Goal: Task Accomplishment & Management: Use online tool/utility

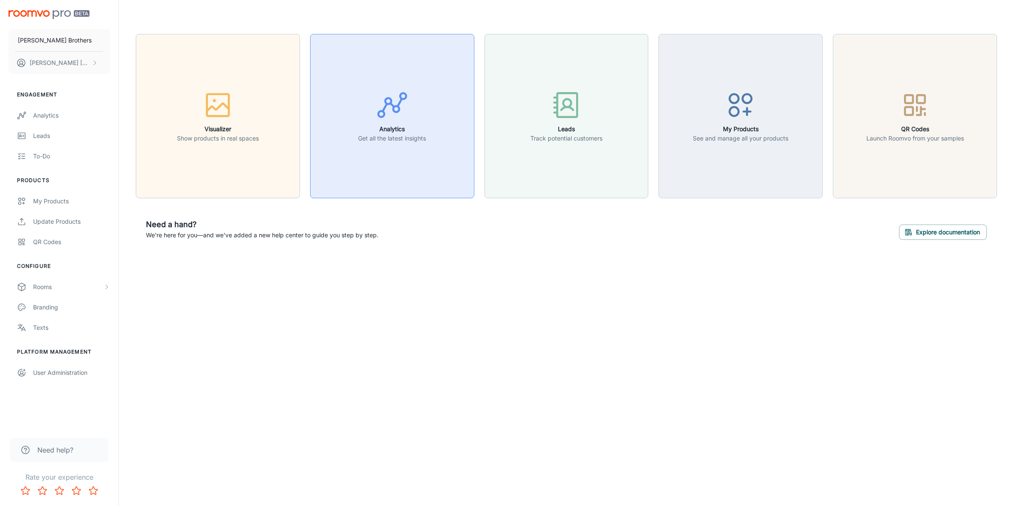
click at [410, 139] on p "Get all the latest insights" at bounding box center [392, 138] width 68 height 9
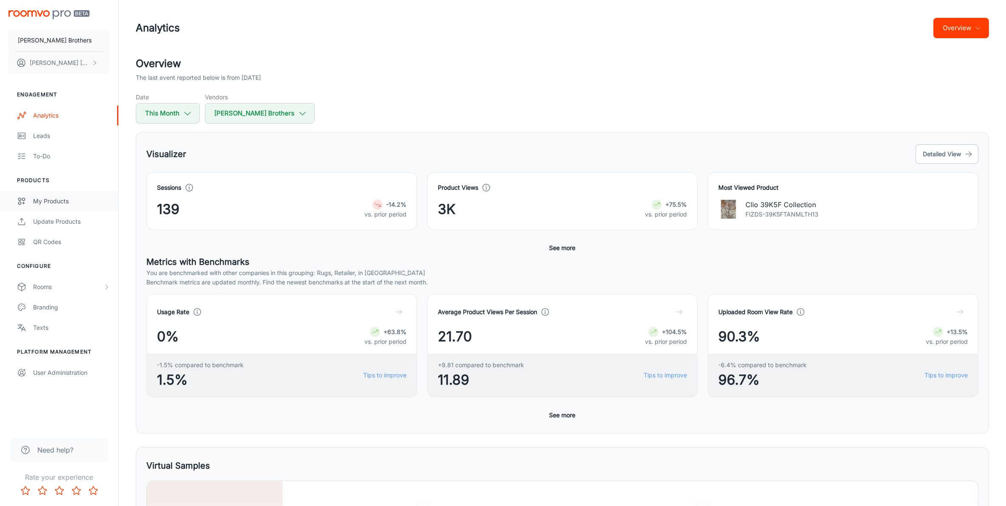
click at [62, 198] on div "My Products" at bounding box center [71, 200] width 77 height 9
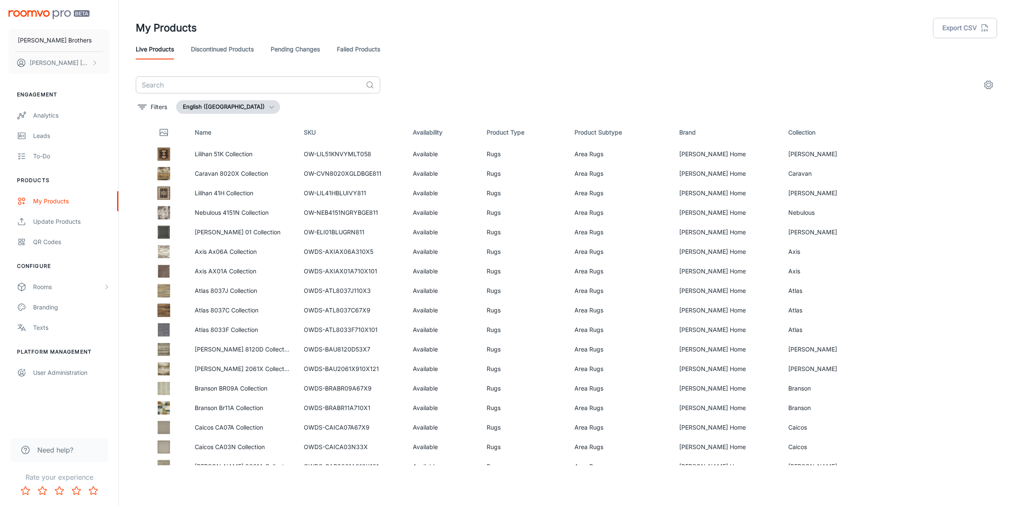
click at [308, 82] on input "text" at bounding box center [249, 84] width 227 height 17
paste input "Laurel LAU03"
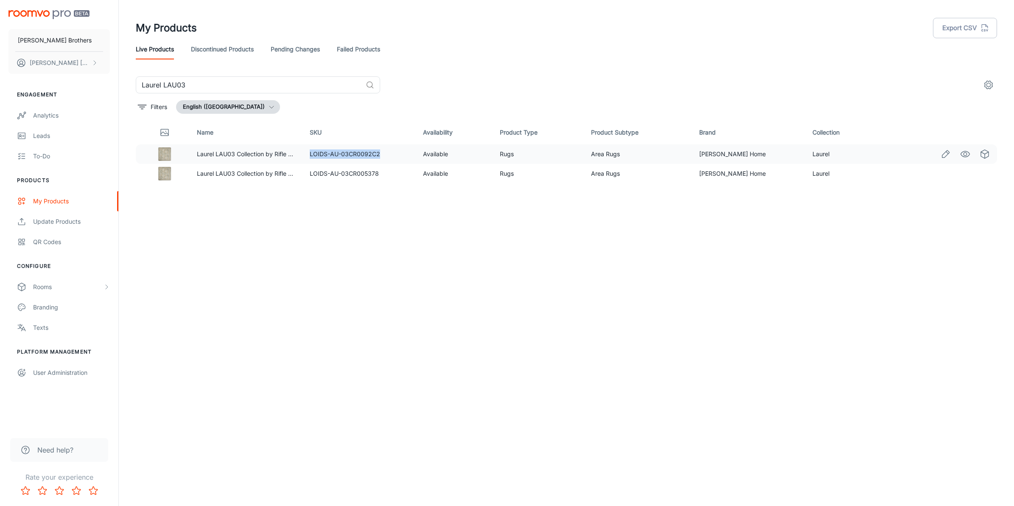
drag, startPoint x: 388, startPoint y: 152, endPoint x: 312, endPoint y: 157, distance: 76.5
click at [312, 157] on td "LOIDS-AU-03CR0092C2" at bounding box center [359, 154] width 113 height 20
copy td "LOIDS-AU-03CR0092C2"
click at [431, 266] on div "Name SKU Availability Product Type Product Subtype Brand Collection Laurel LAU0…" at bounding box center [566, 292] width 861 height 344
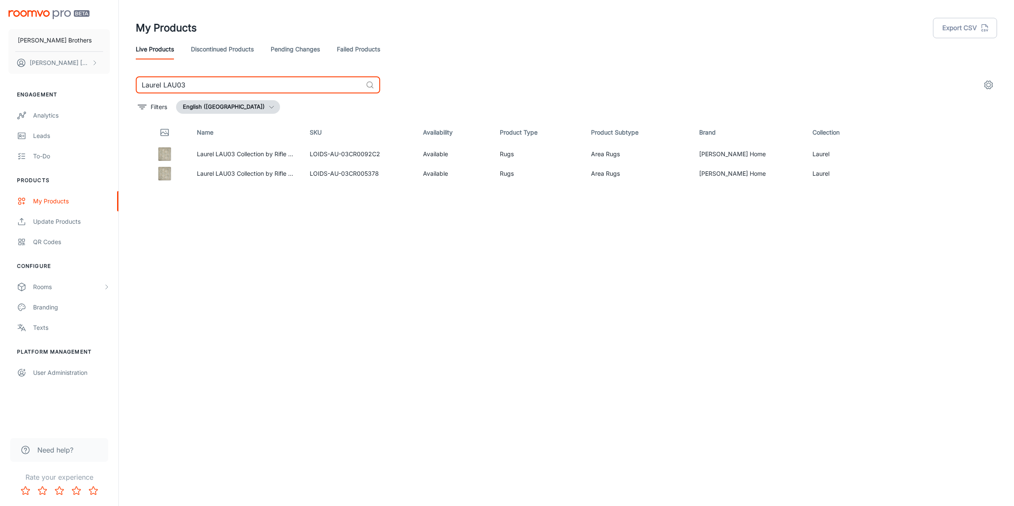
click at [231, 89] on input "Laurel LAU03" at bounding box center [249, 84] width 227 height 17
paste input "[PERSON_NAME]"
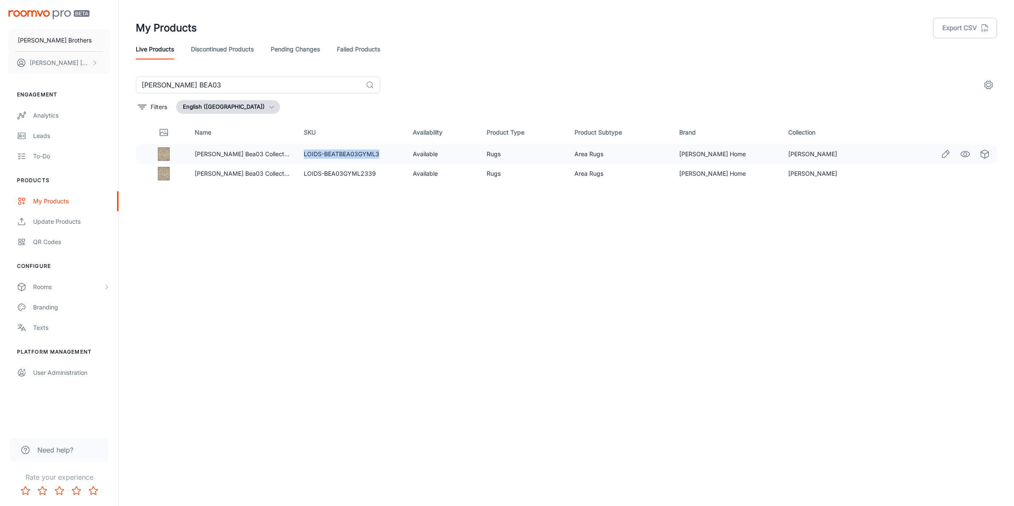
drag, startPoint x: 391, startPoint y: 153, endPoint x: 312, endPoint y: 157, distance: 79.0
click at [312, 157] on td "LOIDS-BEATBEA03GYML3" at bounding box center [351, 154] width 109 height 20
copy td "LOIDS-BEATBEA03GYML3"
click at [315, 304] on div "Name SKU Availability Product Type Product Subtype Brand Collection [PERSON_NAM…" at bounding box center [566, 292] width 861 height 344
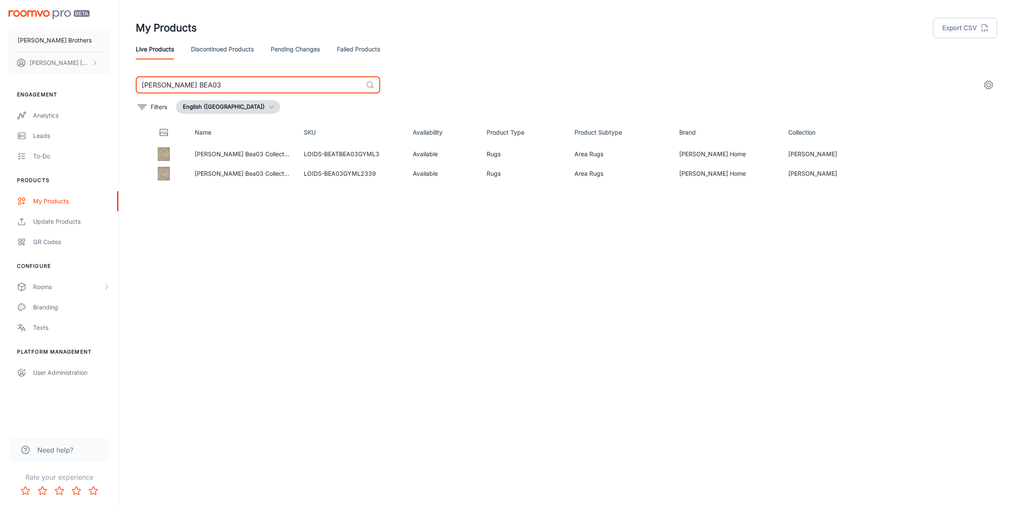
click at [258, 81] on input "[PERSON_NAME] BEA03" at bounding box center [249, 84] width 227 height 17
paste input "Heritage HER11"
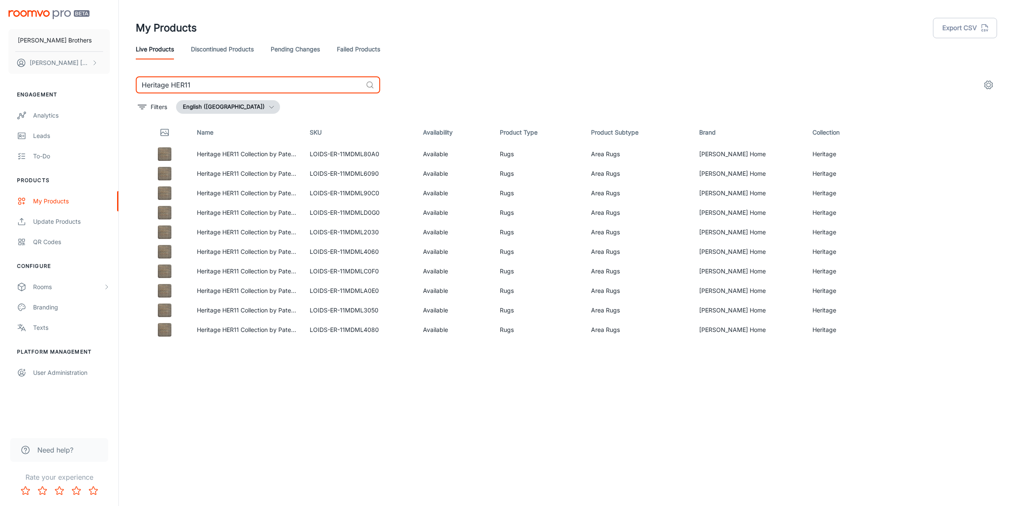
click at [262, 79] on input "Heritage HER11" at bounding box center [249, 84] width 227 height 17
paste input "Botanical BOT02"
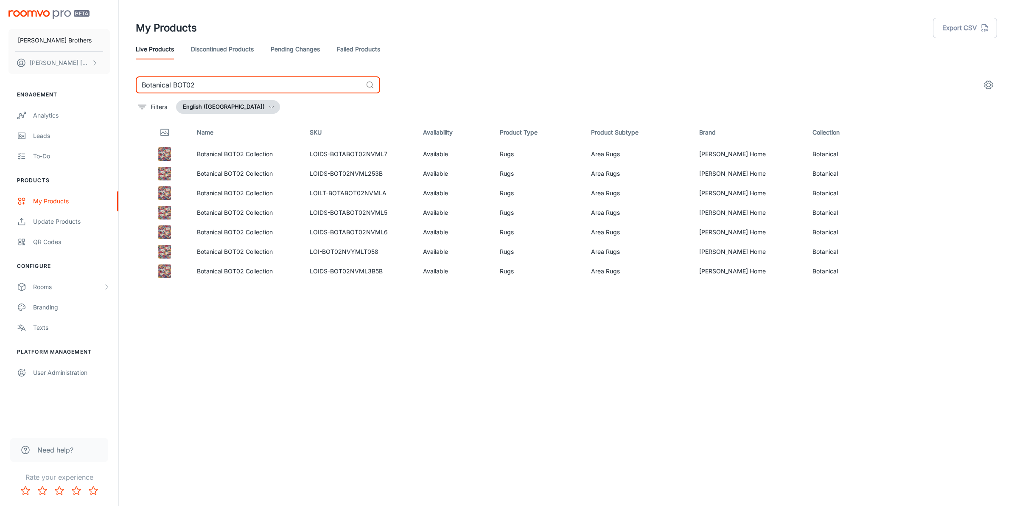
click at [291, 83] on input "Botanical BOT02" at bounding box center [249, 84] width 227 height 17
paste input "Theory THY04"
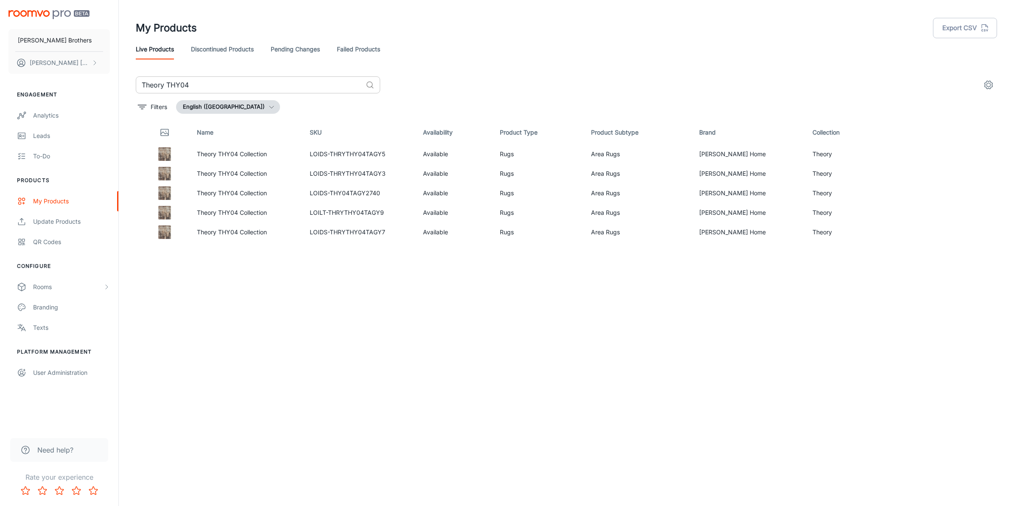
click at [237, 78] on input "Theory THY04" at bounding box center [249, 84] width 227 height 17
paste input "Kopa KO05"
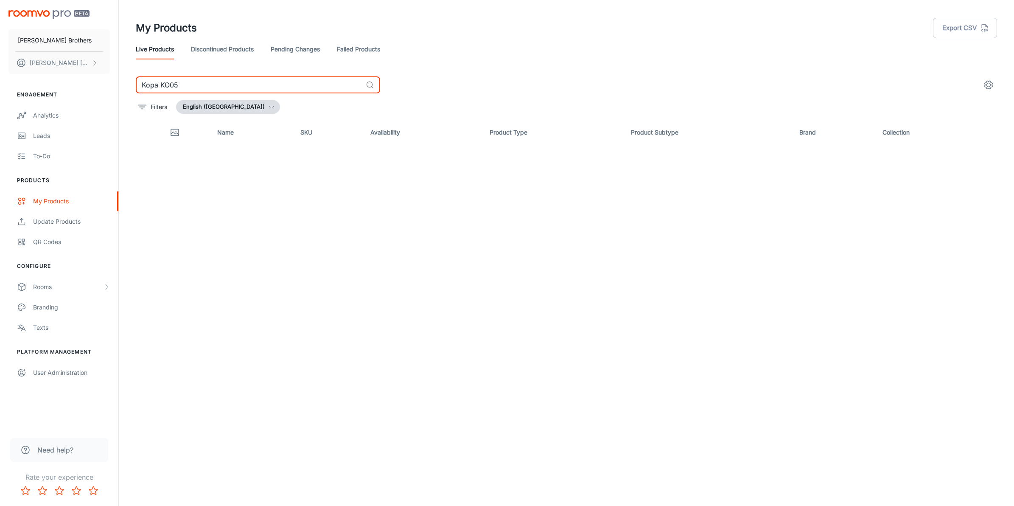
click at [253, 87] on input "Kopa KO05" at bounding box center [249, 84] width 227 height 17
click at [187, 79] on input "Kopa KO05" at bounding box center [249, 84] width 227 height 17
paste input "[PERSON_NAME] DAW03"
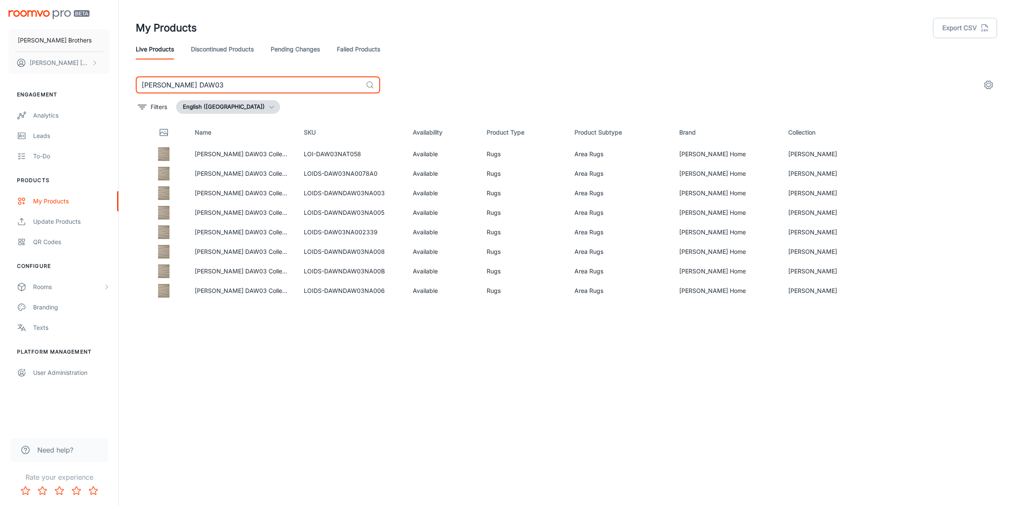
click at [206, 81] on input "[PERSON_NAME] DAW03" at bounding box center [249, 84] width 227 height 17
paste input "Theory THY08"
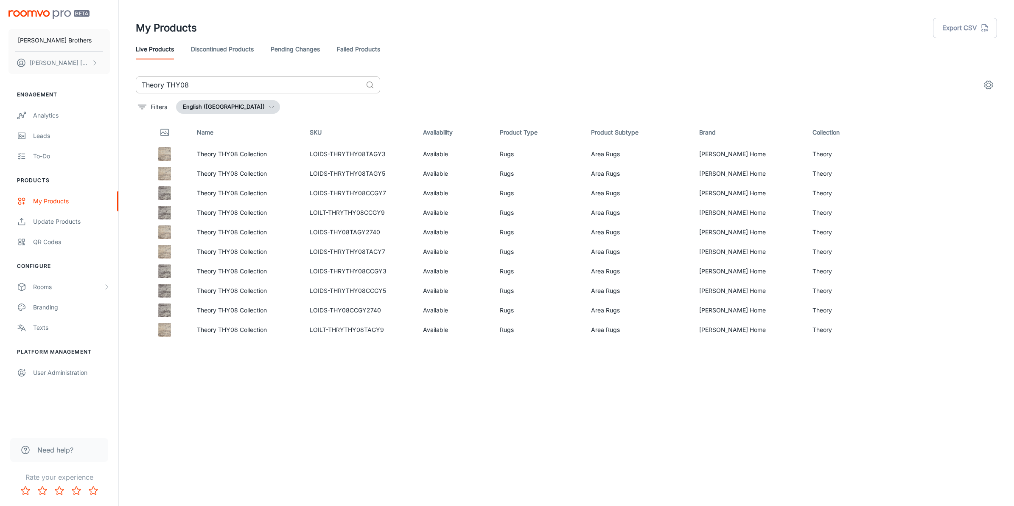
click at [349, 83] on input "Theory THY08" at bounding box center [249, 84] width 227 height 17
paste input "Kopa KO03"
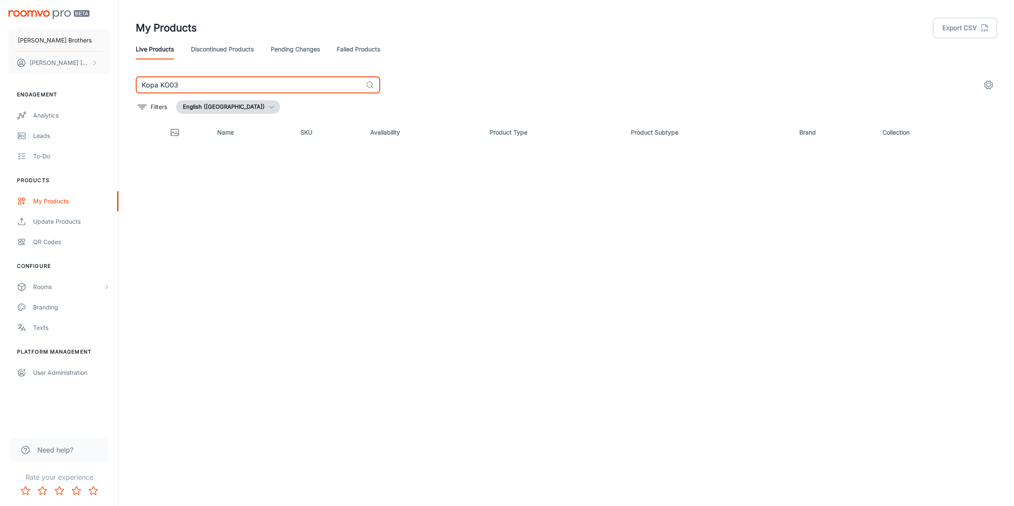
click at [270, 87] on input "Kopa KO03" at bounding box center [249, 84] width 227 height 17
paste input "Sonnet SNN06"
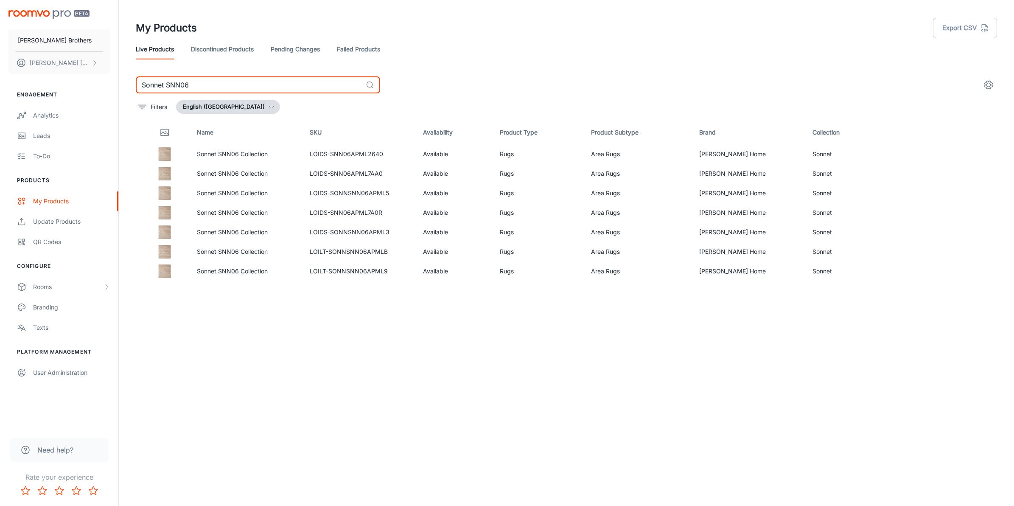
click at [257, 79] on input "Sonnet SNN06" at bounding box center [249, 84] width 227 height 17
paste input "ho SOH08"
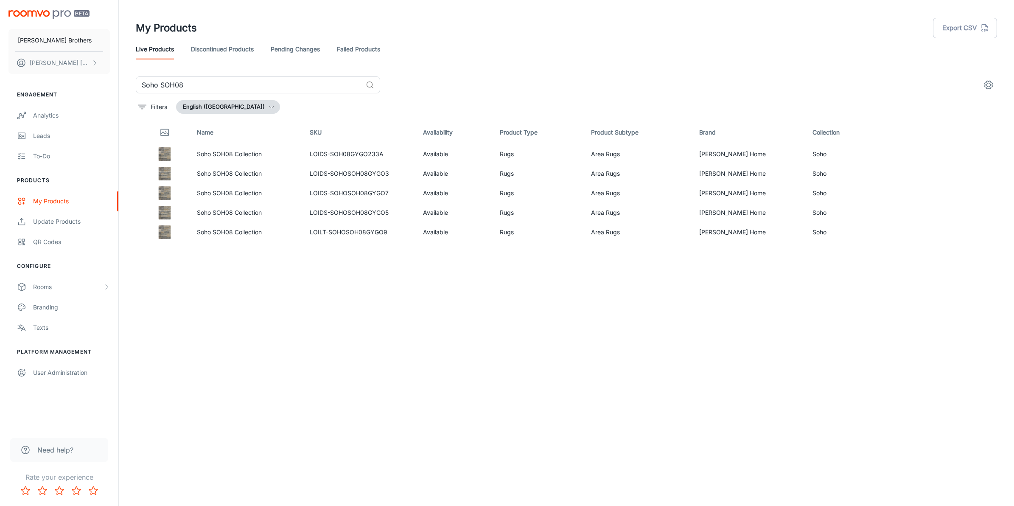
click at [251, 112] on button "English ([GEOGRAPHIC_DATA])" at bounding box center [228, 107] width 104 height 14
click at [306, 85] on div at bounding box center [507, 253] width 1014 height 506
click at [299, 84] on input "Soho SOH08" at bounding box center [249, 84] width 227 height 17
paste input "Botanical BOT01"
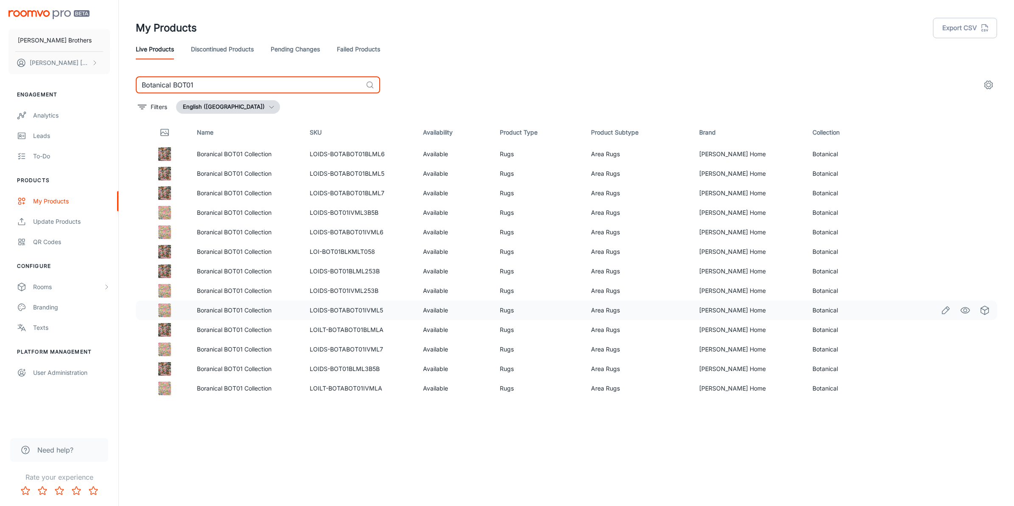
click at [292, 315] on td "Boranical BOT01 Collection" at bounding box center [246, 310] width 113 height 20
click at [221, 85] on input "Botanical BOT01" at bounding box center [249, 84] width 227 height 17
paste input "KOPA KO02"
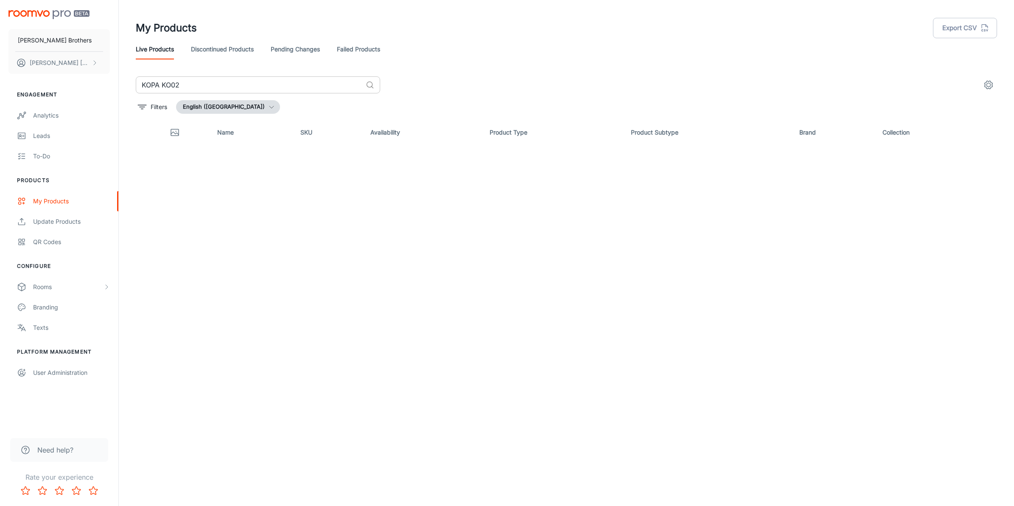
click at [215, 84] on input "KOPA KO02" at bounding box center [249, 84] width 227 height 17
paste input "[PERSON_NAME] MAT03"
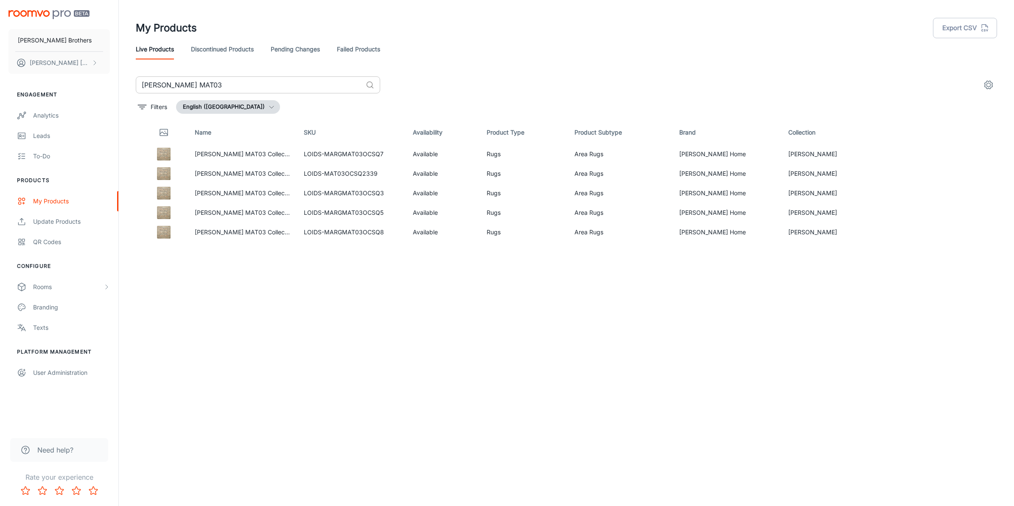
click at [306, 81] on input "[PERSON_NAME] MAT03" at bounding box center [249, 84] width 227 height 17
paste input "Theory THY01"
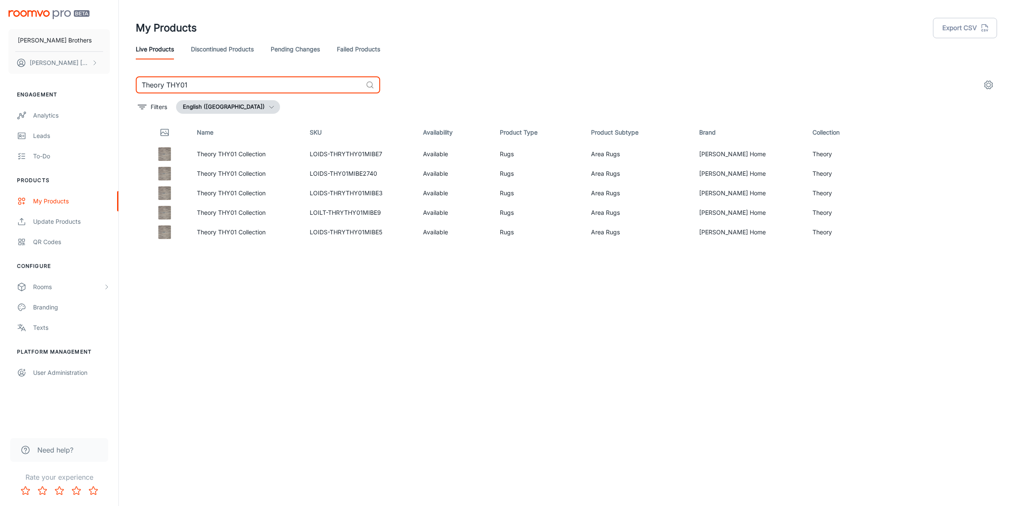
click at [234, 85] on input "Theory THY01" at bounding box center [249, 84] width 227 height 17
paste input "Heritage HER04"
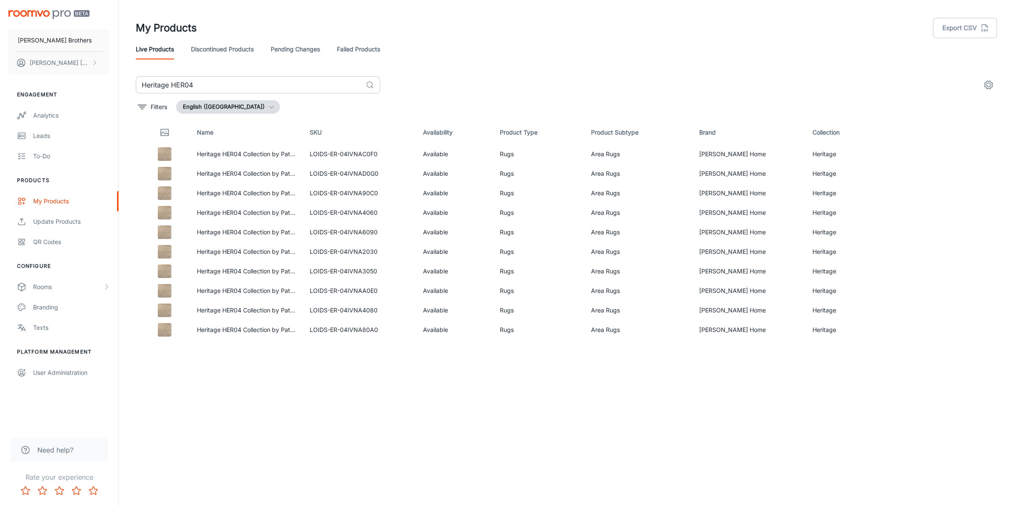
click at [232, 86] on input "Heritage HER04" at bounding box center [249, 84] width 227 height 17
paste input "[PERSON_NAME] BEA02"
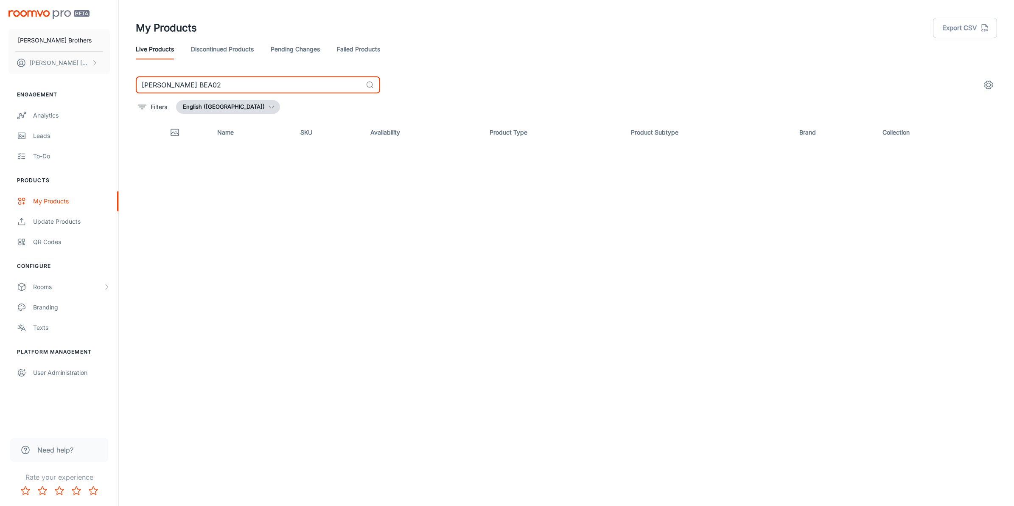
click at [224, 84] on input "[PERSON_NAME] BEA02" at bounding box center [249, 84] width 227 height 17
click at [145, 86] on input "[PERSON_NAME] BEA02" at bounding box center [249, 84] width 227 height 17
click at [229, 73] on header "My Products Export CSV Live Products Discontinued Products Pending Changes Fail…" at bounding box center [566, 38] width 881 height 76
click at [227, 81] on input "[PERSON_NAME] BEA02" at bounding box center [249, 84] width 227 height 17
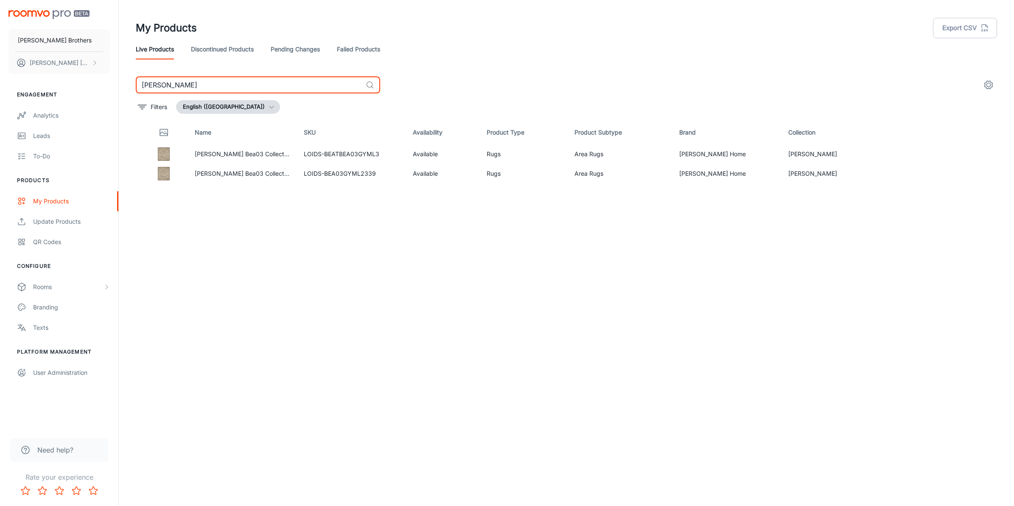
click at [244, 87] on input "[PERSON_NAME]" at bounding box center [249, 84] width 227 height 17
paste input "Laurel LAU02"
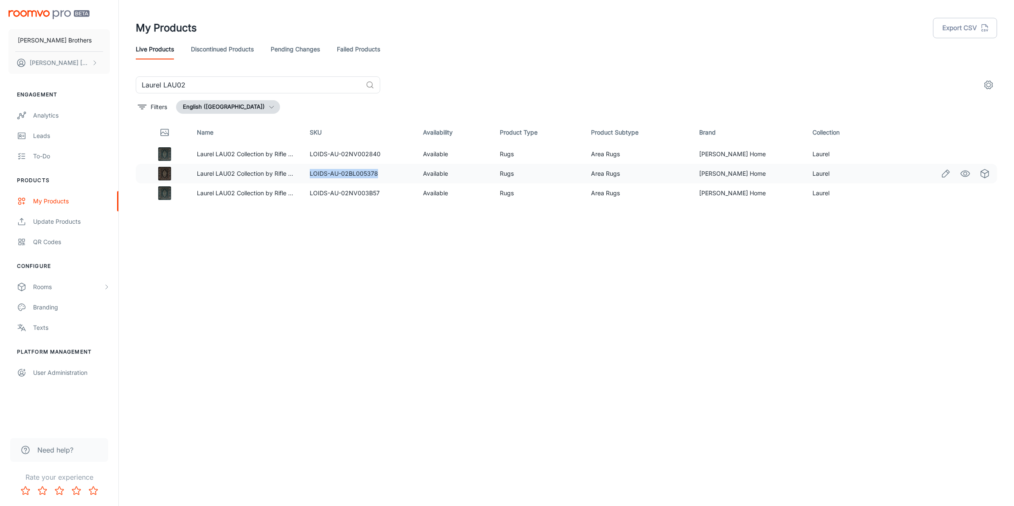
drag, startPoint x: 384, startPoint y: 175, endPoint x: 314, endPoint y: 179, distance: 70.1
click at [314, 179] on td "LOIDS-AU-02BL005378" at bounding box center [359, 174] width 113 height 20
copy td "LOIDS-AU-02BL005378"
click at [404, 368] on div "Name SKU Availability Product Type Product Subtype Brand Collection Laurel LAU0…" at bounding box center [566, 292] width 861 height 344
click at [260, 87] on input "Laurel LAU02" at bounding box center [249, 84] width 227 height 17
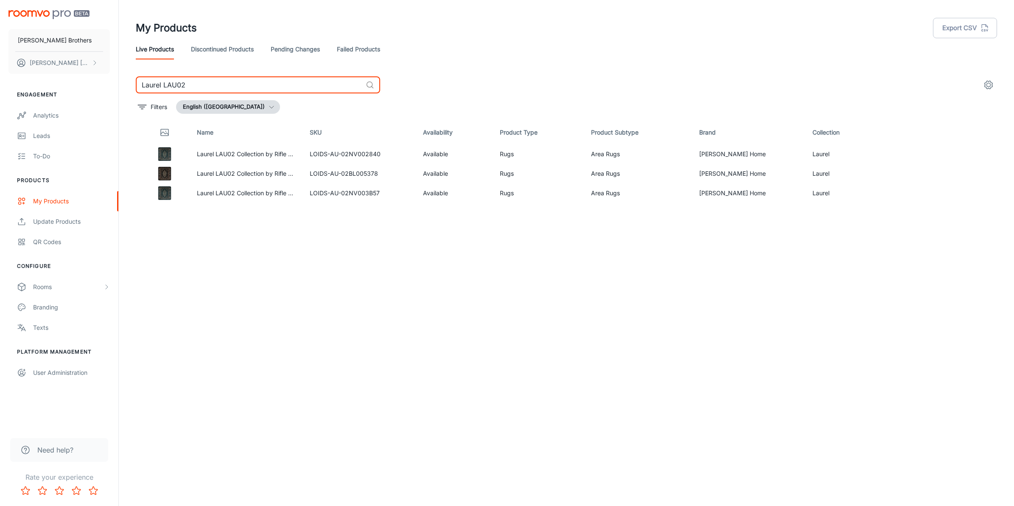
paste input "Halle HAE04"
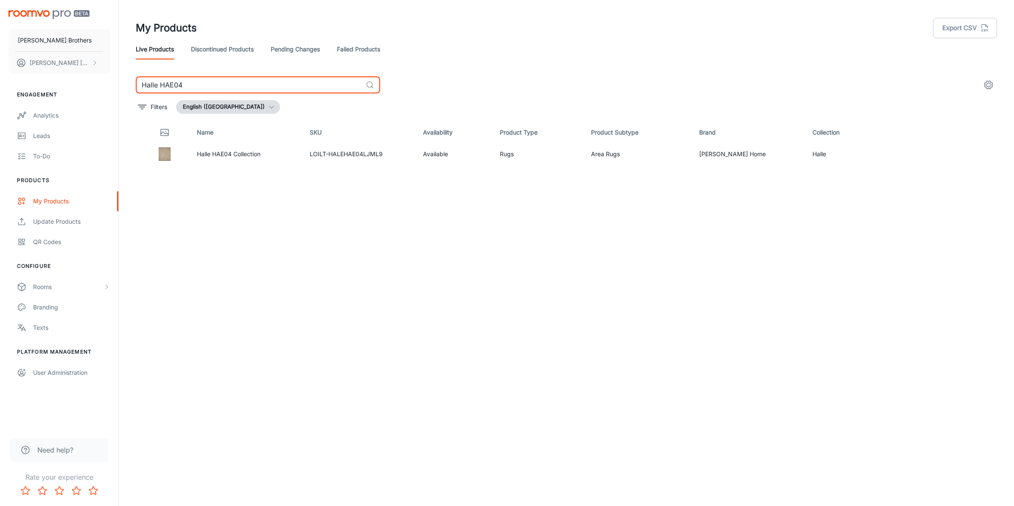
click at [228, 83] on input "Halle HAE04" at bounding box center [249, 84] width 227 height 17
paste input "[PERSON_NAME] DAW06"
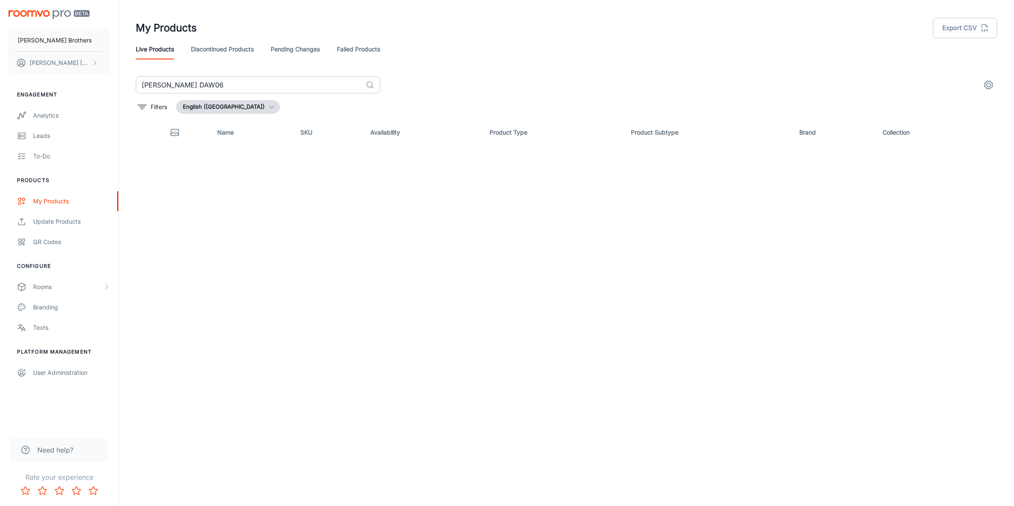
click at [292, 90] on input "[PERSON_NAME] DAW06" at bounding box center [249, 84] width 227 height 17
click at [141, 81] on input "[PERSON_NAME] DAW06" at bounding box center [249, 84] width 227 height 17
click at [237, 88] on input "[PERSON_NAME] DAW06" at bounding box center [249, 84] width 227 height 17
paste input "[PERSON_NAME] Mad01"
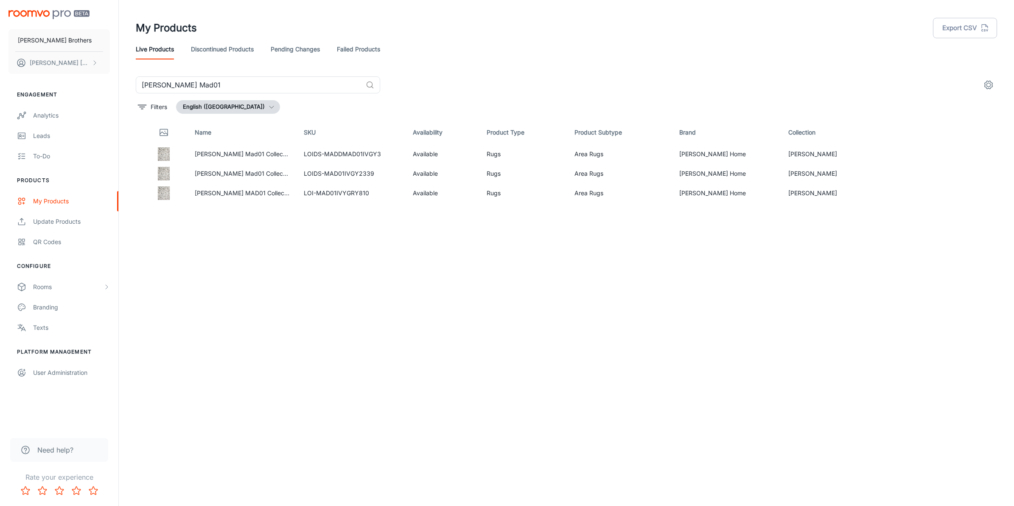
click at [348, 223] on div "Name SKU Availability Product Type Product Subtype Brand Collection [PERSON_NAM…" at bounding box center [566, 292] width 861 height 344
click at [341, 264] on div "Name SKU Availability Product Type Product Subtype Brand Collection [PERSON_NAM…" at bounding box center [566, 292] width 861 height 344
click at [243, 78] on input "[PERSON_NAME] Mad01" at bounding box center [249, 84] width 227 height 17
paste input "Heritage HER07"
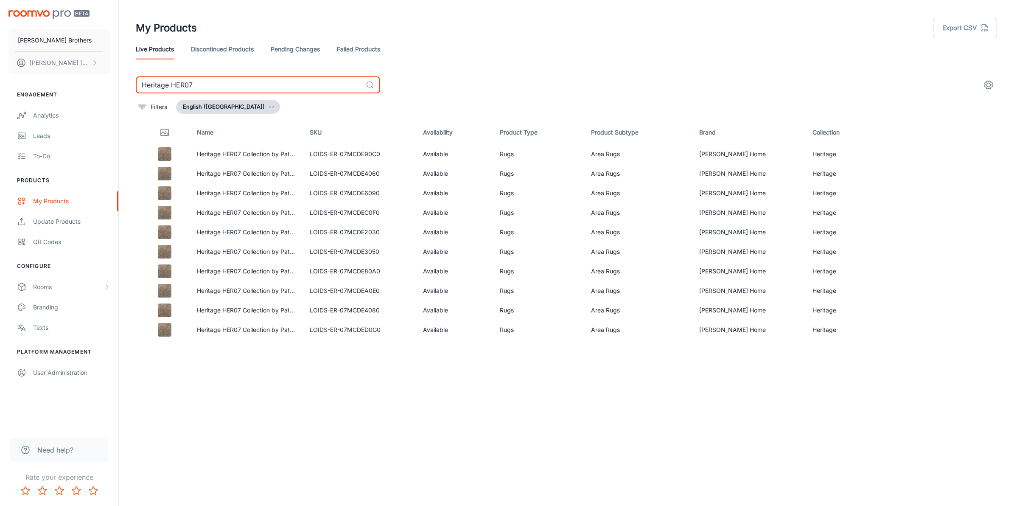
click at [211, 76] on input "Heritage HER07" at bounding box center [249, 84] width 227 height 17
paste input "Silhouette SIH04"
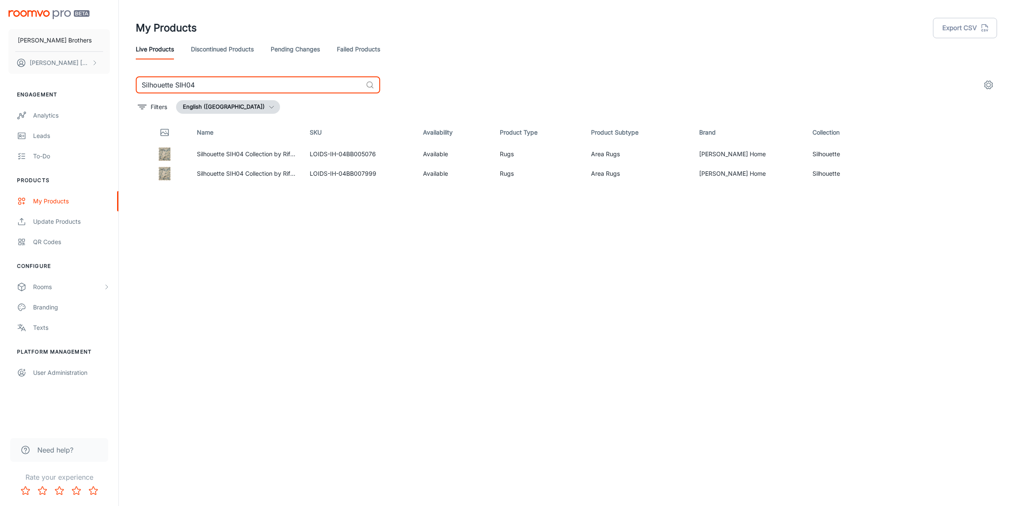
click at [241, 85] on input "Silhouette SIH04" at bounding box center [249, 84] width 227 height 17
paste input "[PERSON_NAME] MAT02"
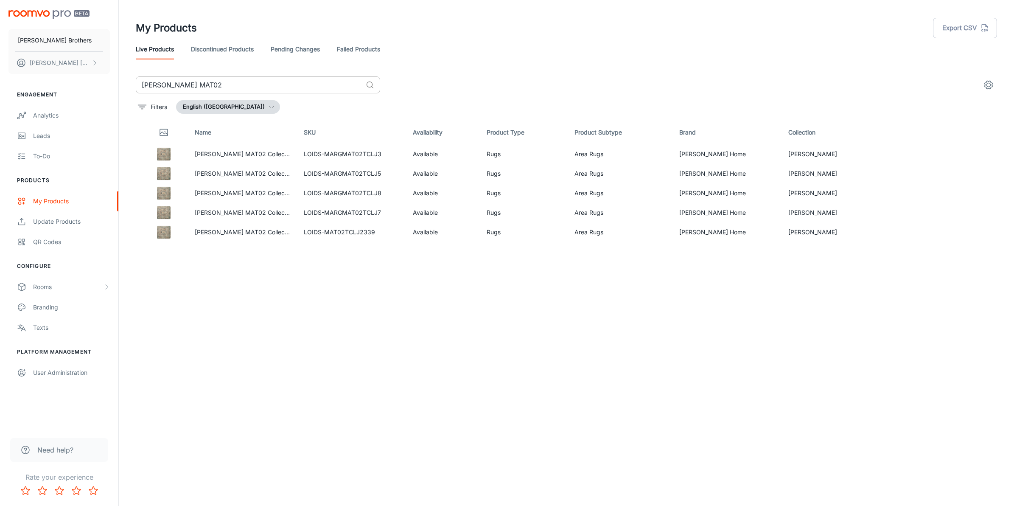
click at [248, 76] on input "[PERSON_NAME] MAT02" at bounding box center [249, 84] width 227 height 17
paste input "[PERSON_NAME] BRL06"
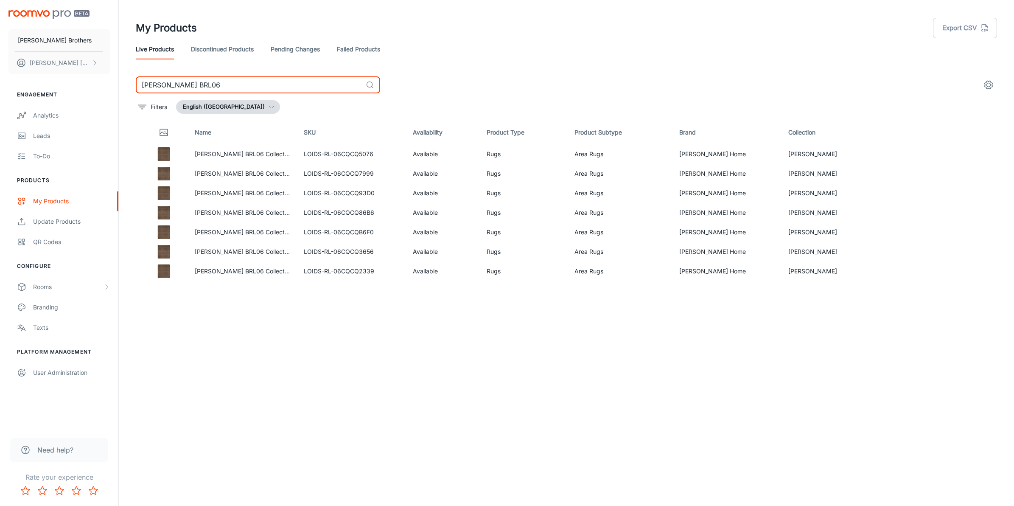
click at [213, 76] on input "[PERSON_NAME] BRL06" at bounding box center [249, 84] width 227 height 17
paste input "Laurel LAU01"
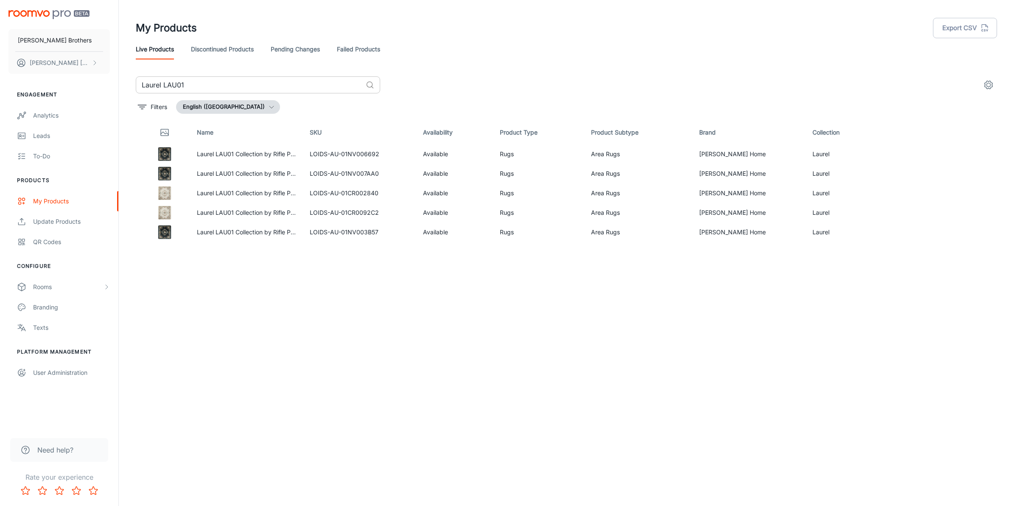
click at [213, 81] on input "Laurel LAU01" at bounding box center [249, 84] width 227 height 17
paste input "[PERSON_NAME] RHE02"
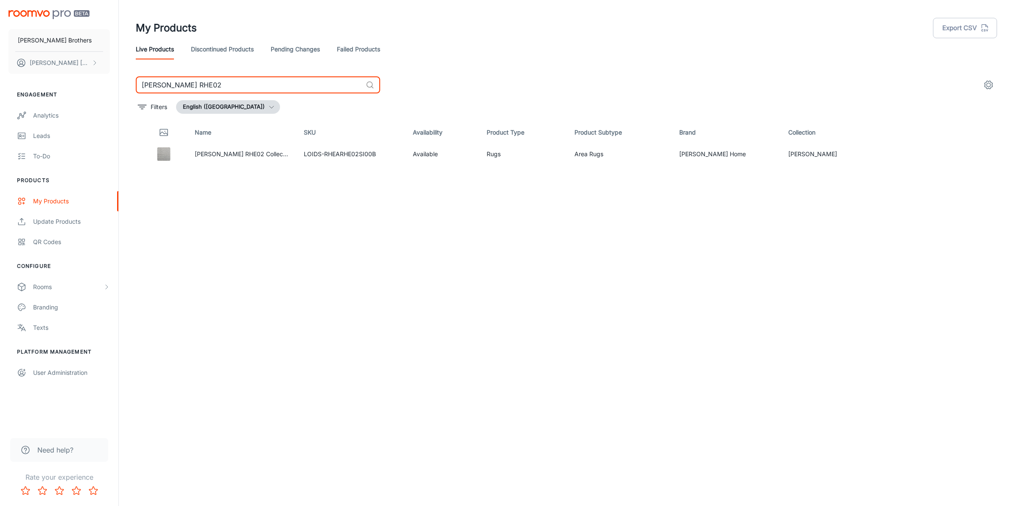
click at [193, 81] on input "[PERSON_NAME] RHE02" at bounding box center [249, 84] width 227 height 17
paste input "[PERSON_NAME] POL08"
click at [246, 84] on input "[PERSON_NAME] POL08" at bounding box center [249, 84] width 227 height 17
paste input "Courtyard COU03"
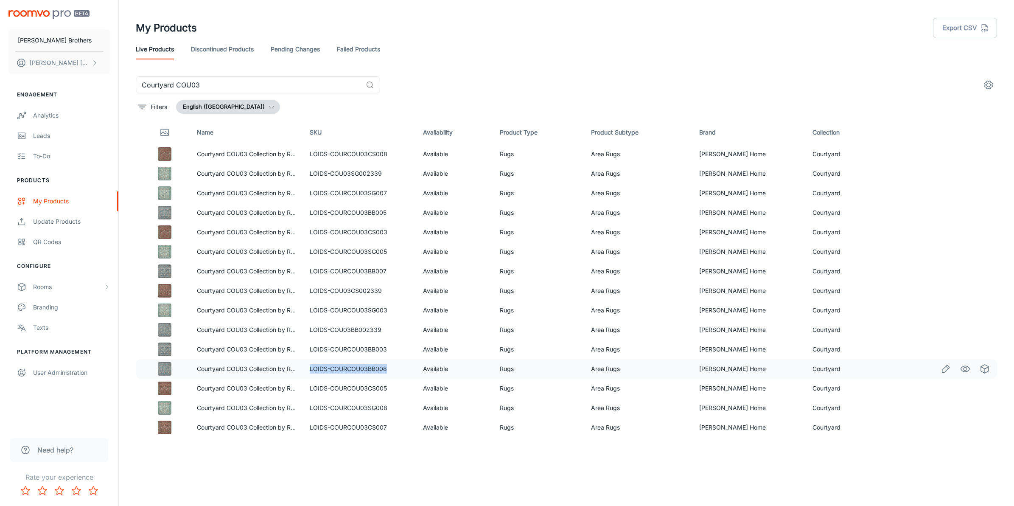
drag, startPoint x: 395, startPoint y: 369, endPoint x: 312, endPoint y: 372, distance: 83.2
click at [312, 372] on td "LOIDS-COURCOU03BB008" at bounding box center [359, 369] width 113 height 20
copy td "LOIDS-COURCOU03BB008"
click at [399, 368] on td "LOIDS-COURCOU03BB008" at bounding box center [359, 369] width 113 height 20
drag, startPoint x: 399, startPoint y: 368, endPoint x: 319, endPoint y: 367, distance: 80.2
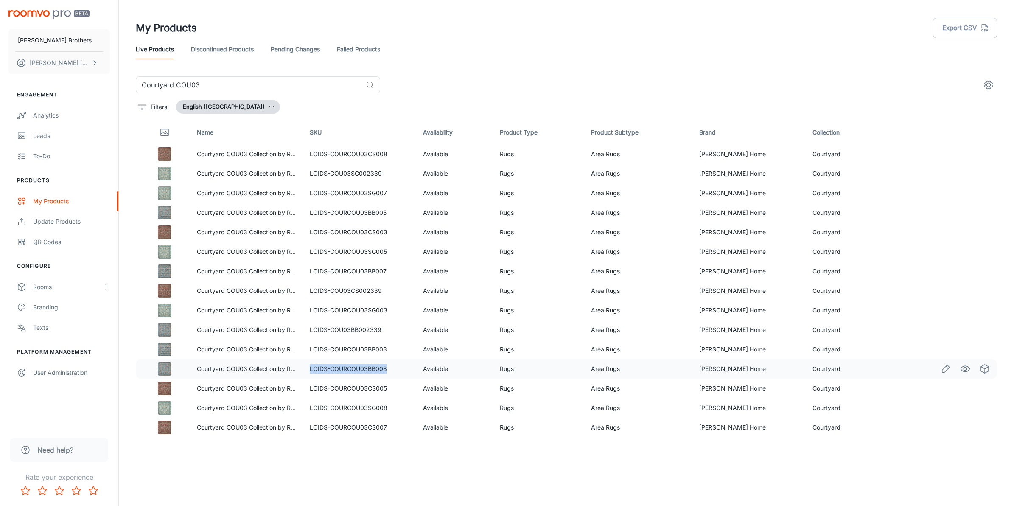
click at [319, 367] on td "LOIDS-COURCOU03BB008" at bounding box center [359, 369] width 113 height 20
copy td "LOIDS-COURCOU03BB008"
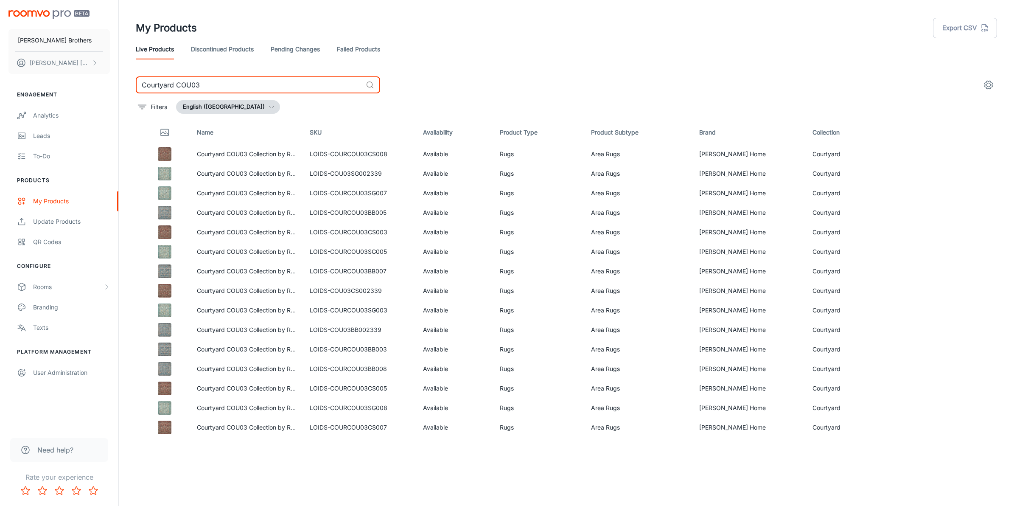
click at [243, 79] on input "Courtyard COU03" at bounding box center [249, 84] width 227 height 17
paste input "Medusa Med01"
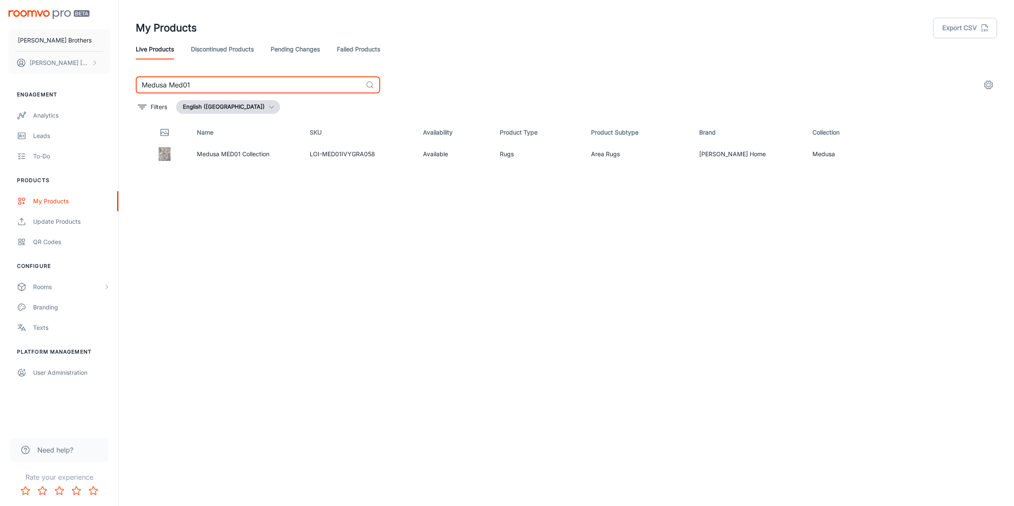
click at [206, 81] on input "Medusa Med01" at bounding box center [249, 84] width 227 height 17
paste input "Spirit Spi02"
type input "Spirit Spi02"
